Goal: Task Accomplishment & Management: Manage account settings

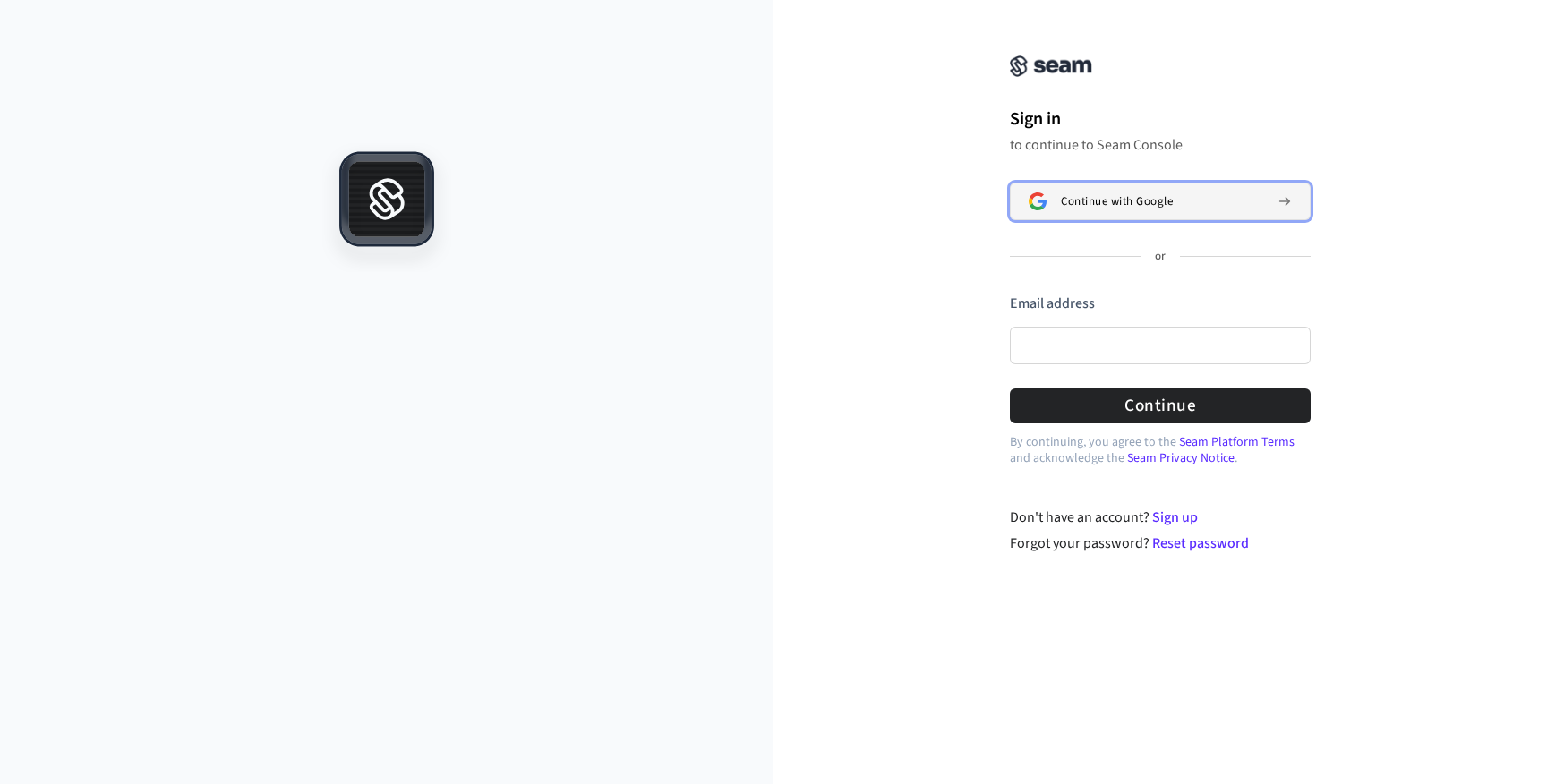
click at [1120, 212] on button "Continue with Google" at bounding box center [1160, 202] width 301 height 38
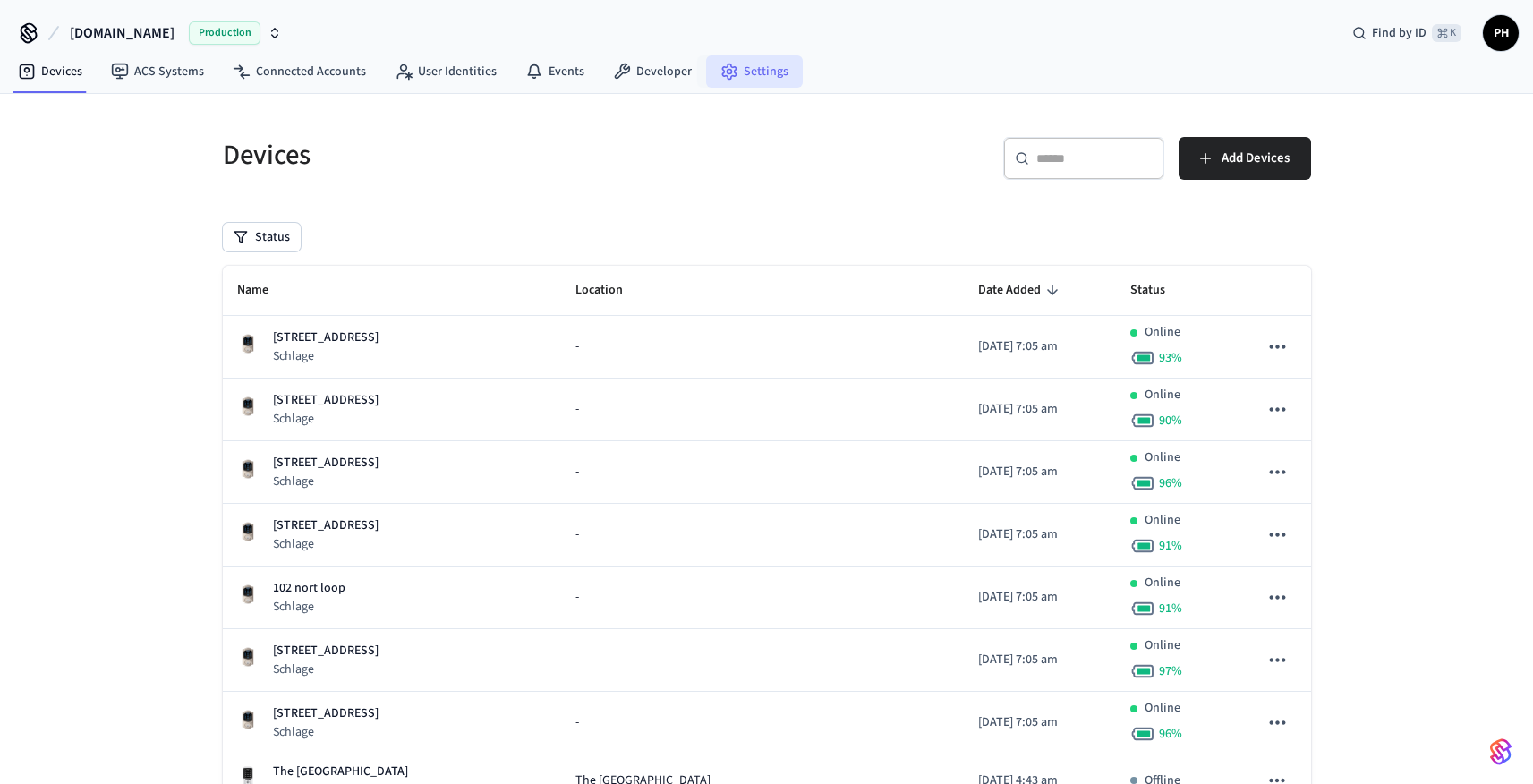
click at [757, 79] on link "Settings" at bounding box center [754, 71] width 96 height 32
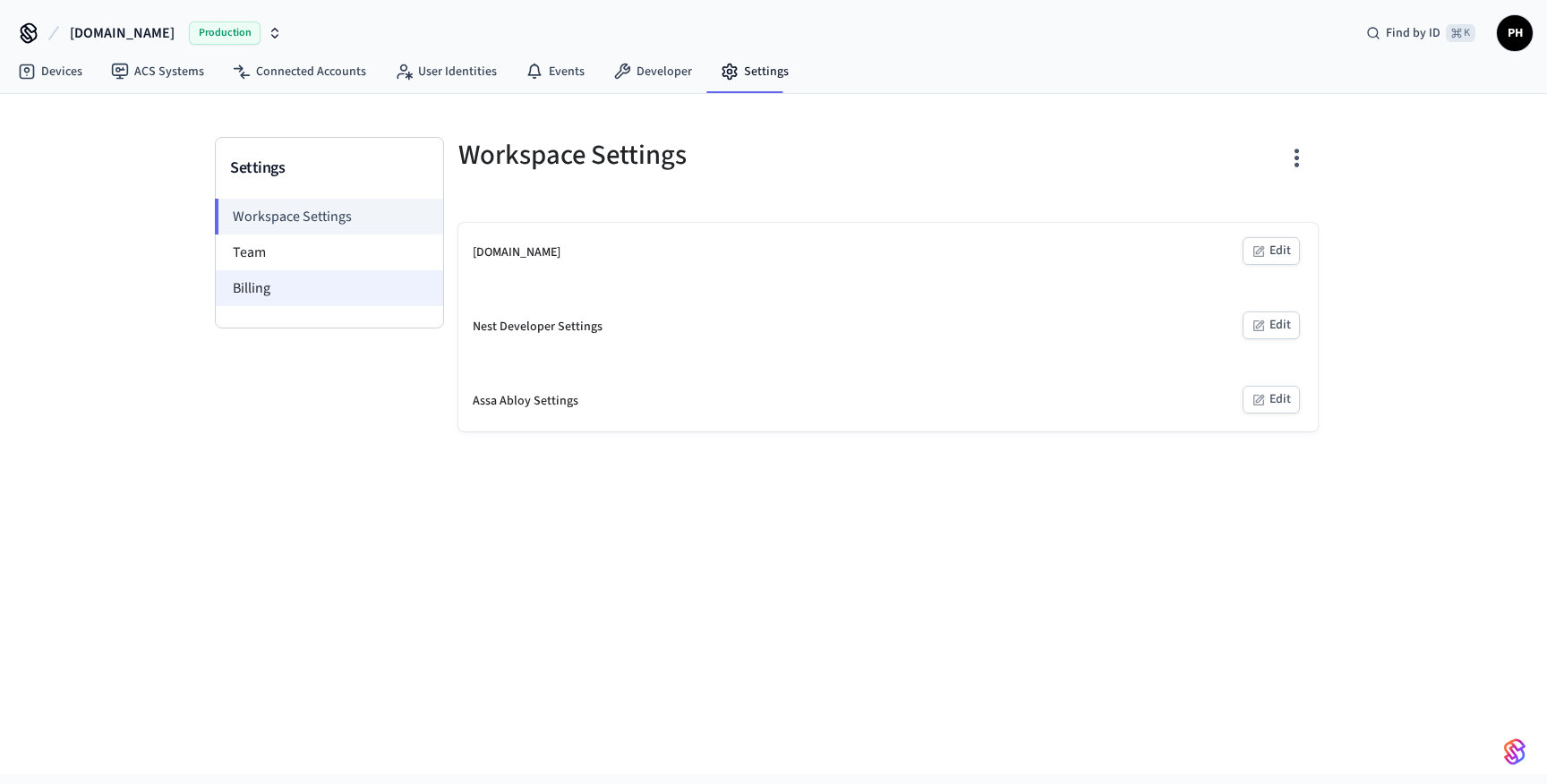
click at [237, 294] on li "Billing" at bounding box center [329, 288] width 227 height 36
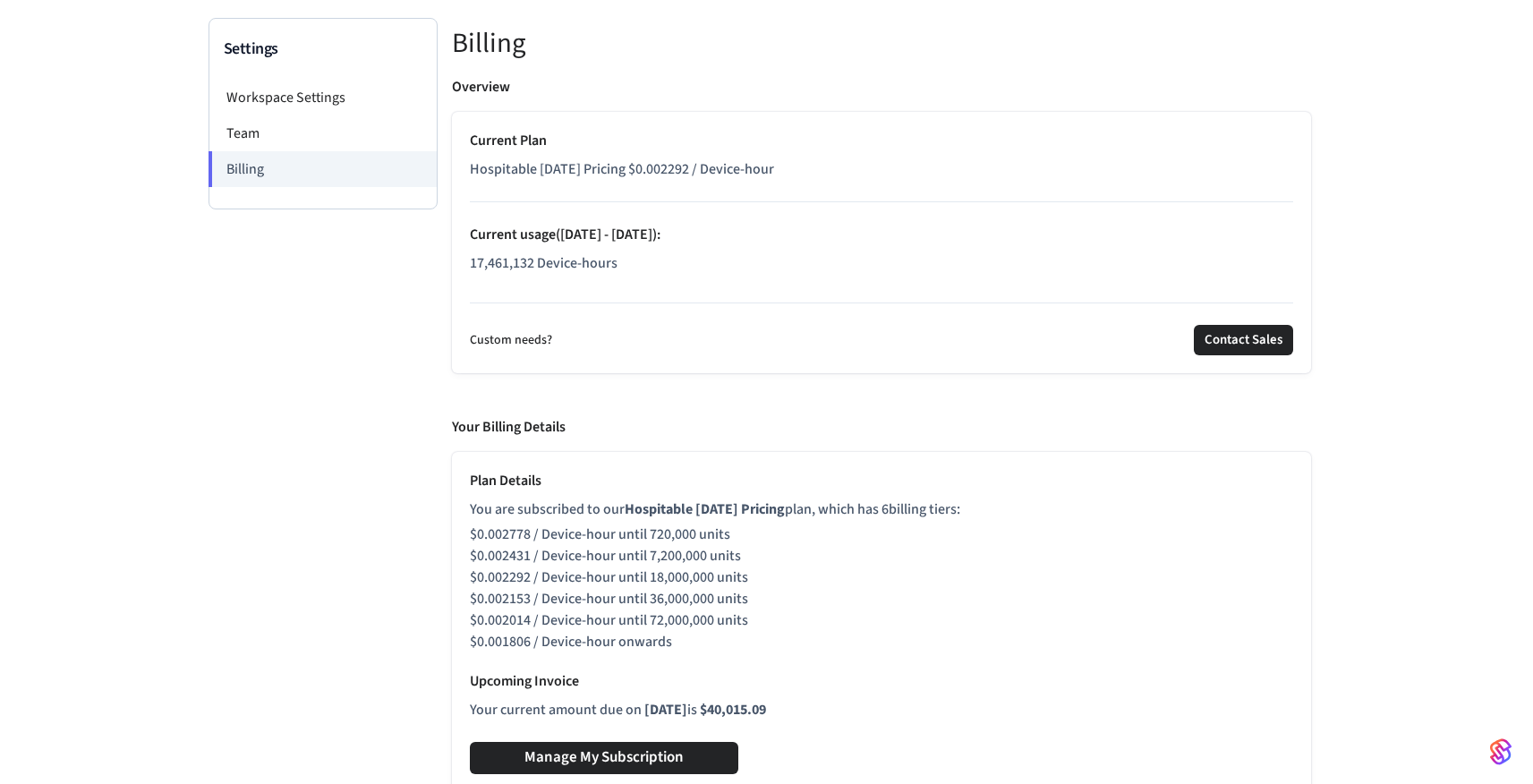
scroll to position [127, 0]
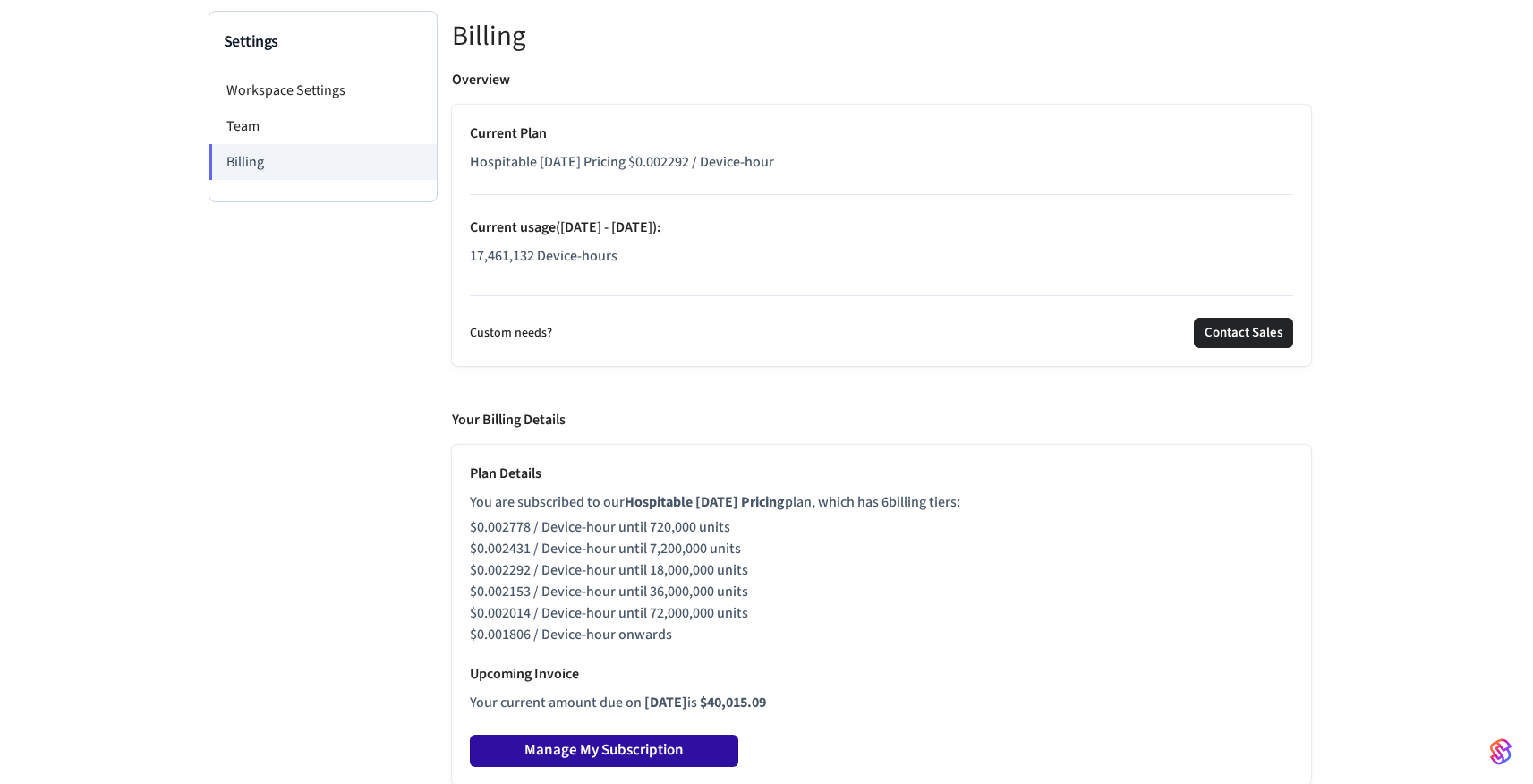
click at [581, 757] on button "Manage My Subscription" at bounding box center [605, 751] width 269 height 32
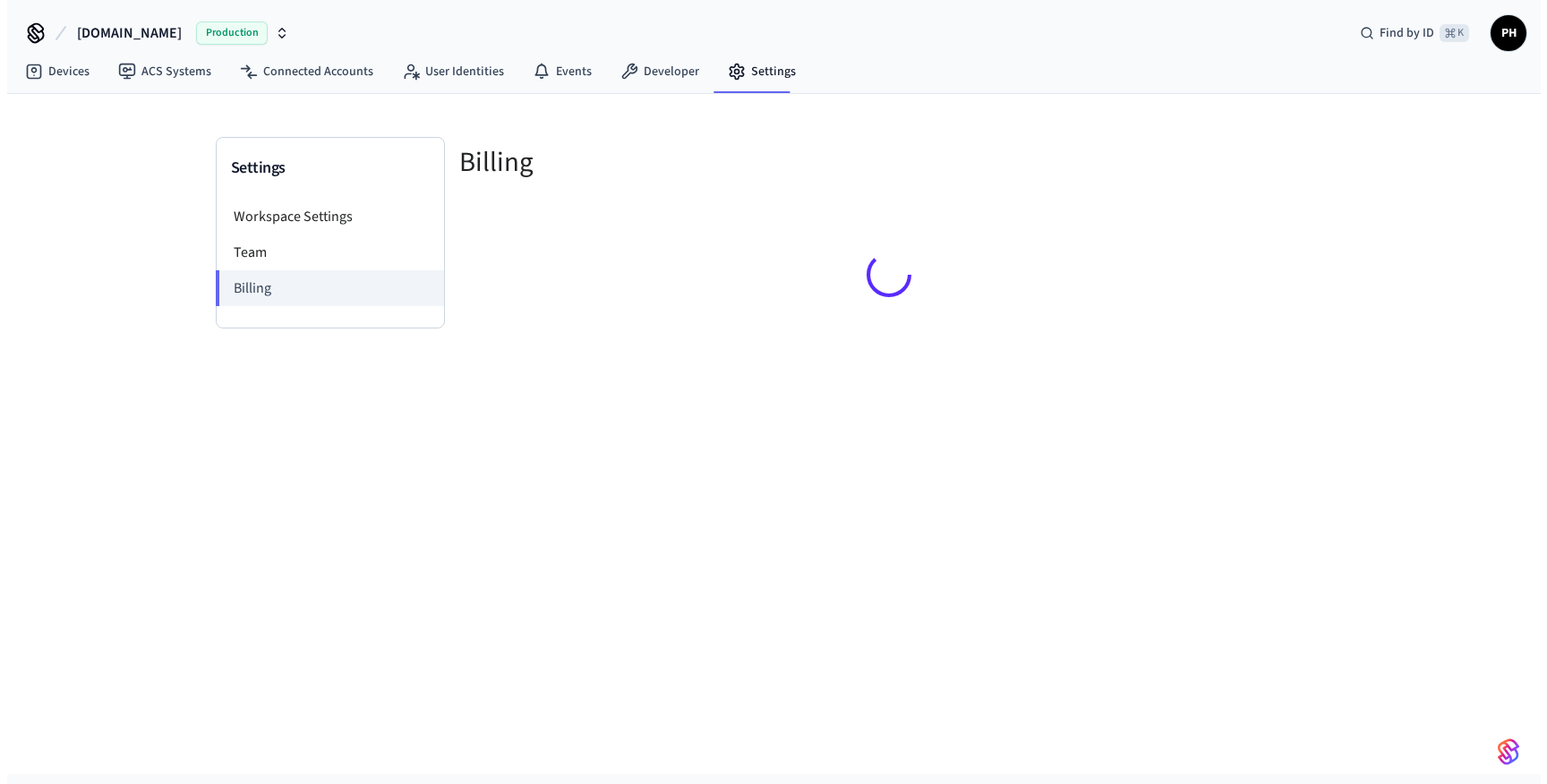
scroll to position [0, 0]
